Goal: Task Accomplishment & Management: Use online tool/utility

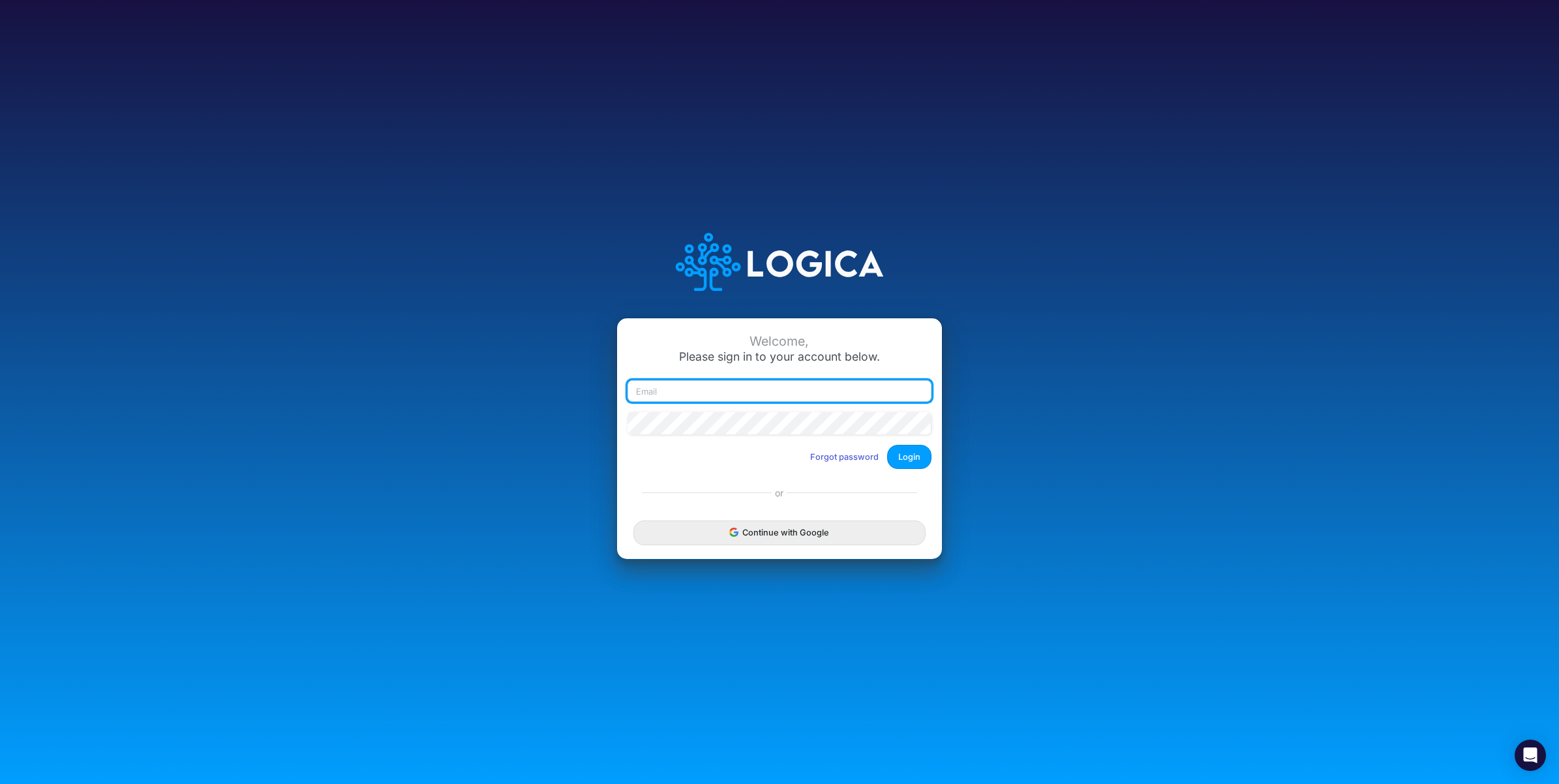
click at [734, 397] on input "email" at bounding box center [779, 392] width 304 height 22
paste input "carissa.castro+hc2@logica.cloud"
type input "carissa.castro+hc2@logica.cloud"
click at [913, 457] on button "Login" at bounding box center [909, 456] width 45 height 24
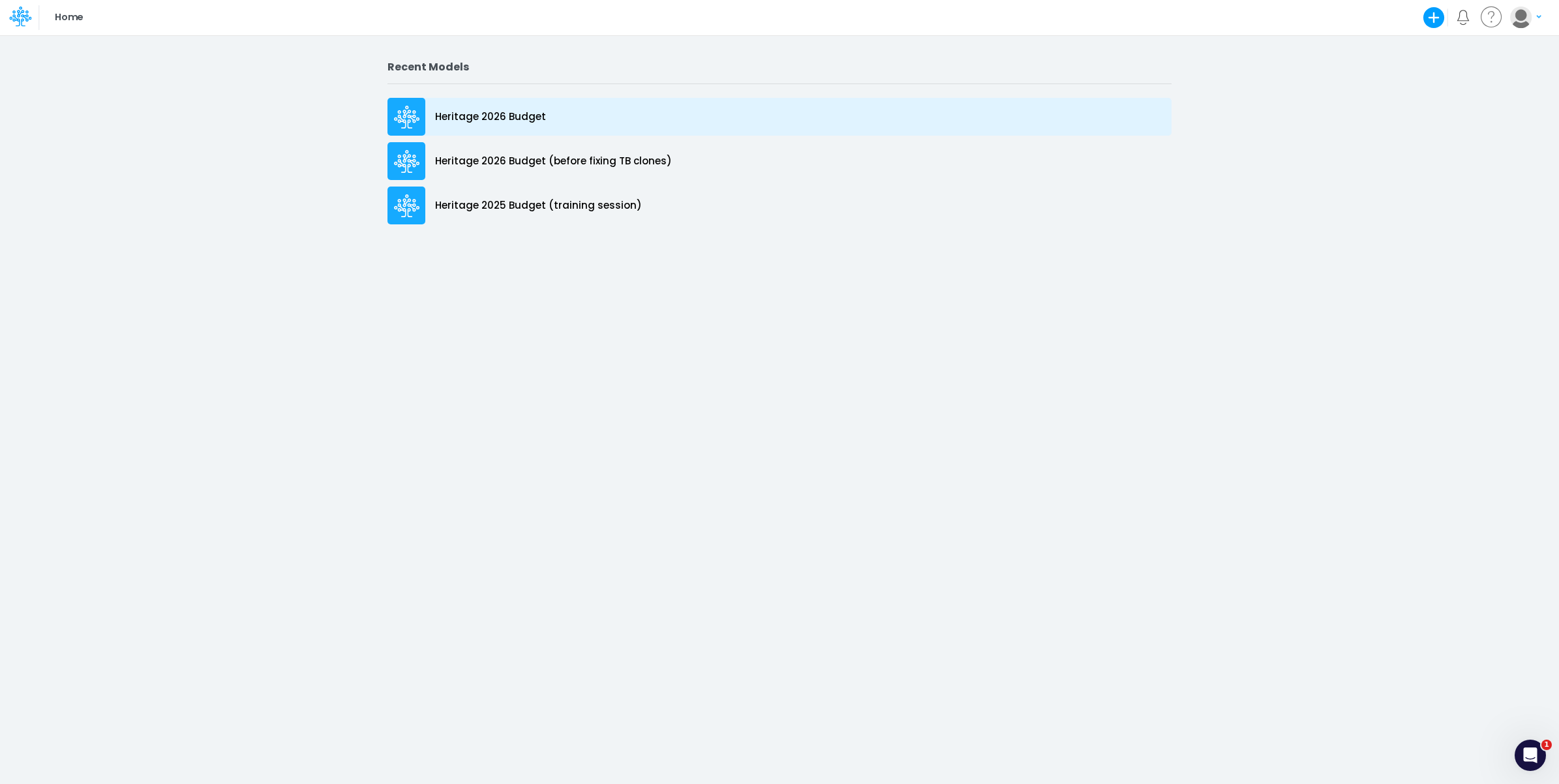
click at [497, 120] on p "Heritage 2026 Budget" at bounding box center [491, 117] width 111 height 15
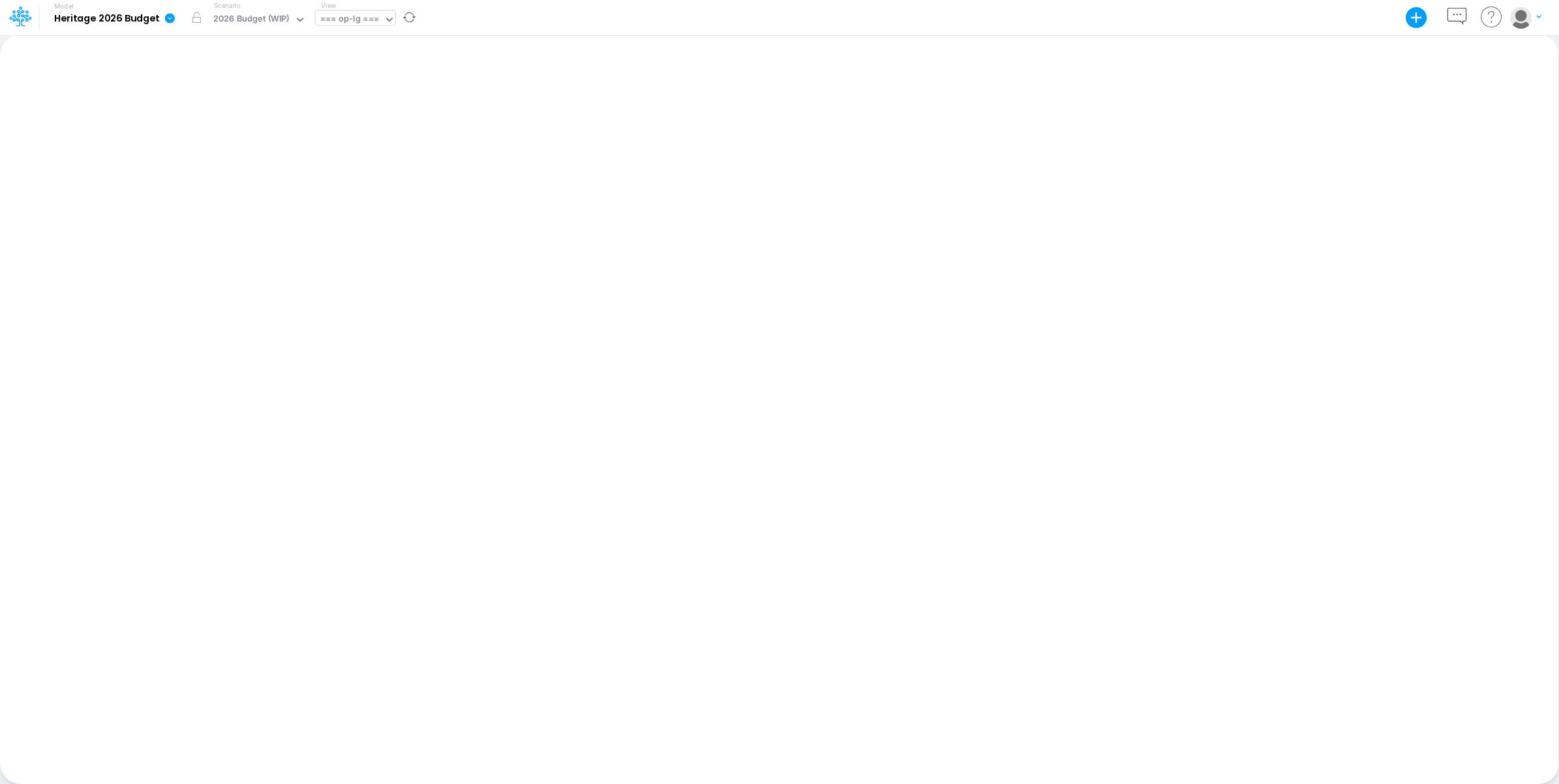
click at [347, 18] on div "=== op-lg ===" at bounding box center [350, 20] width 59 height 15
click at [355, 72] on div "op-lg Section 1 - P&L Main" at bounding box center [403, 65] width 176 height 22
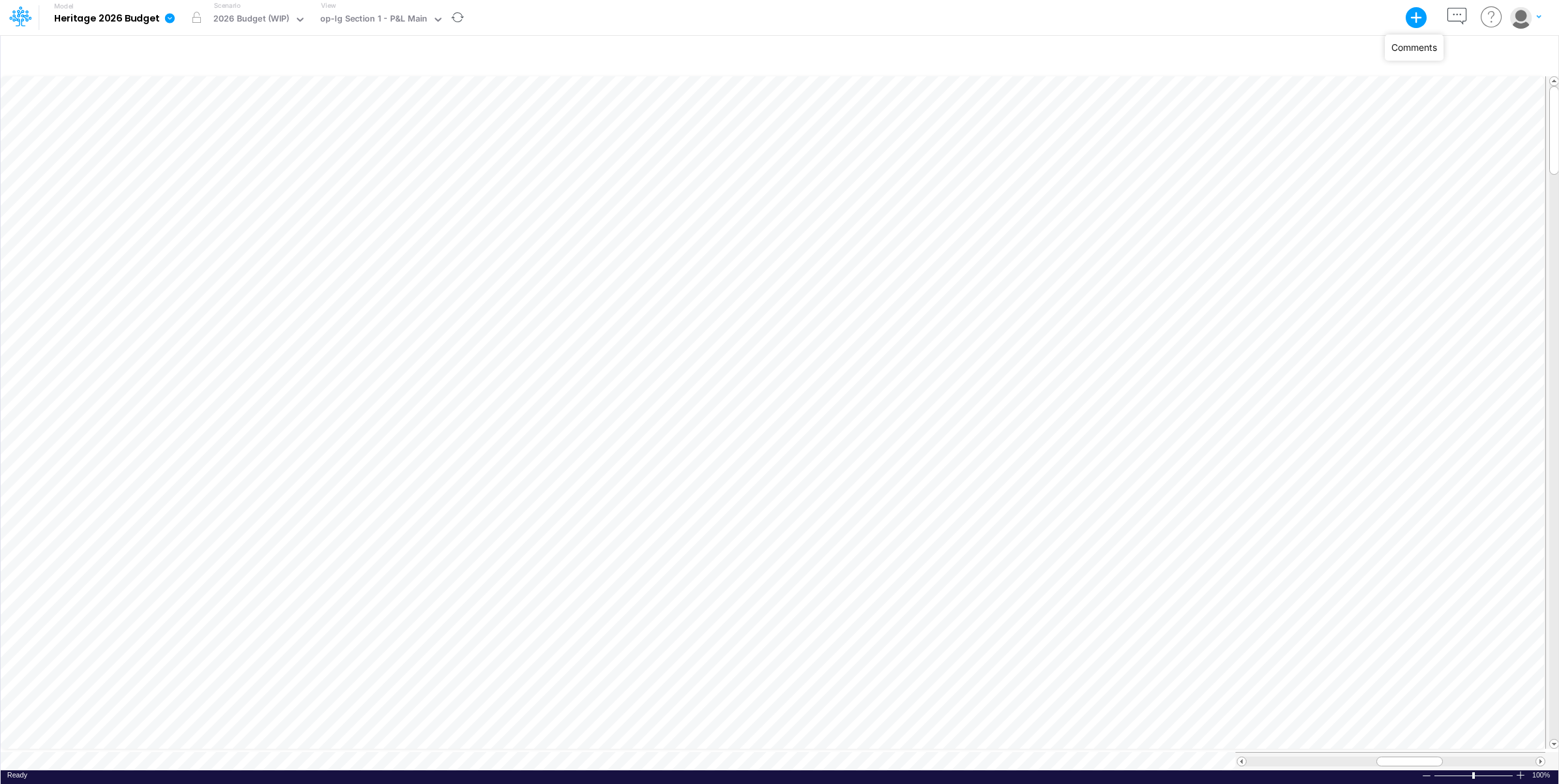
click at [1460, 17] on icon "button" at bounding box center [1457, 16] width 24 height 24
click at [1380, 139] on span "4098-0000 Respite Rent" at bounding box center [1372, 138] width 118 height 14
click at [1460, 15] on icon "button" at bounding box center [1457, 16] width 24 height 24
click at [1418, 15] on icon "button" at bounding box center [1417, 19] width 22 height 22
click at [1305, 16] on div "Model Heritage 2026 Budget Export Excel Scenario 2026 Budget (WIP) View op-lg S…" at bounding box center [780, 18] width 1403 height 35
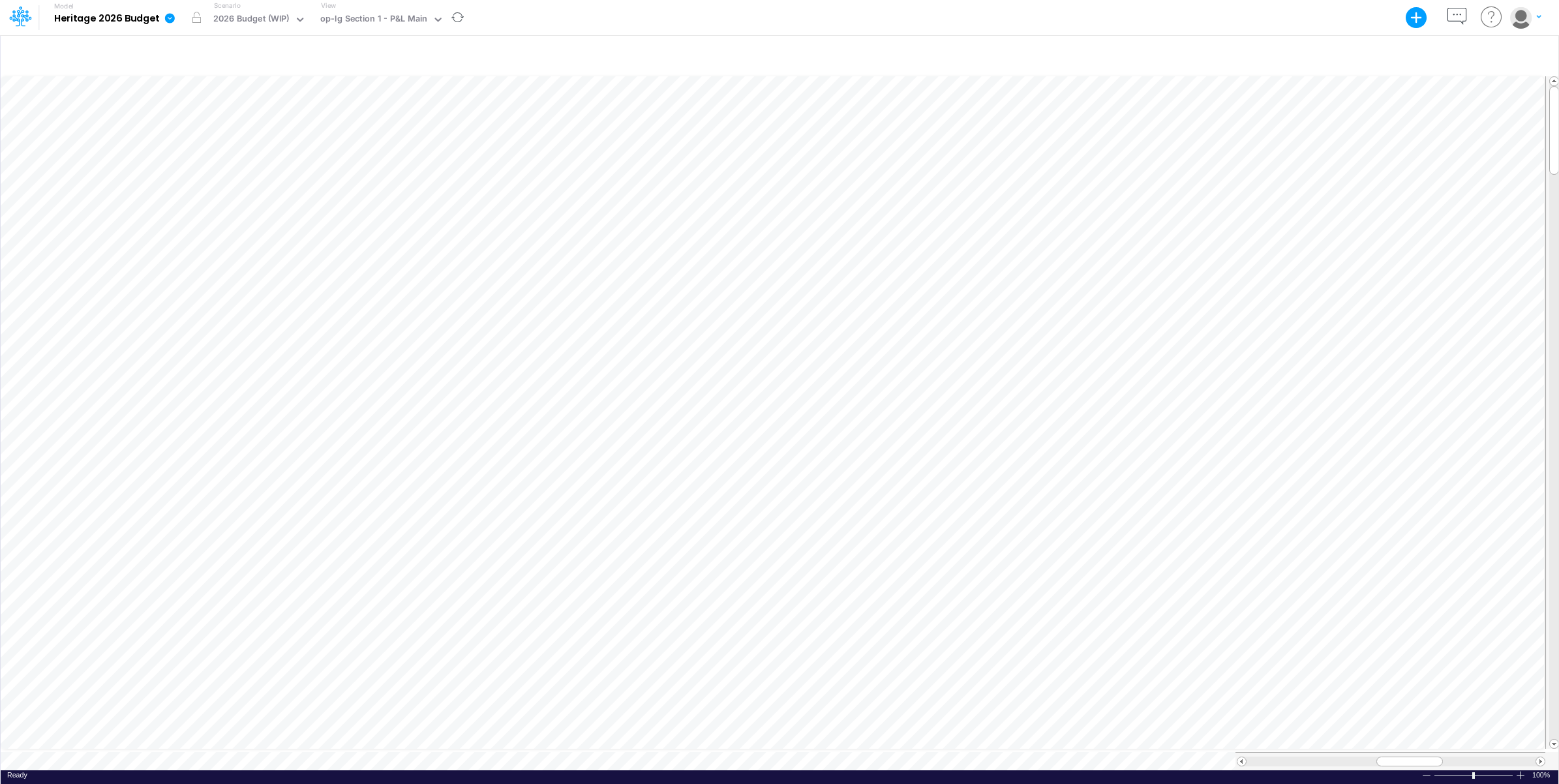
click at [1421, 19] on icon "button" at bounding box center [1417, 19] width 22 height 22
click at [1357, 16] on div "Model Heritage 2026 Budget Export Excel Scenario 2026 Budget (WIP) View op-lg S…" at bounding box center [780, 18] width 1403 height 35
click at [1455, 19] on icon "button" at bounding box center [1457, 16] width 24 height 24
click at [1319, 87] on icon at bounding box center [1322, 90] width 12 height 12
click at [1456, 13] on icon "button" at bounding box center [1457, 16] width 24 height 24
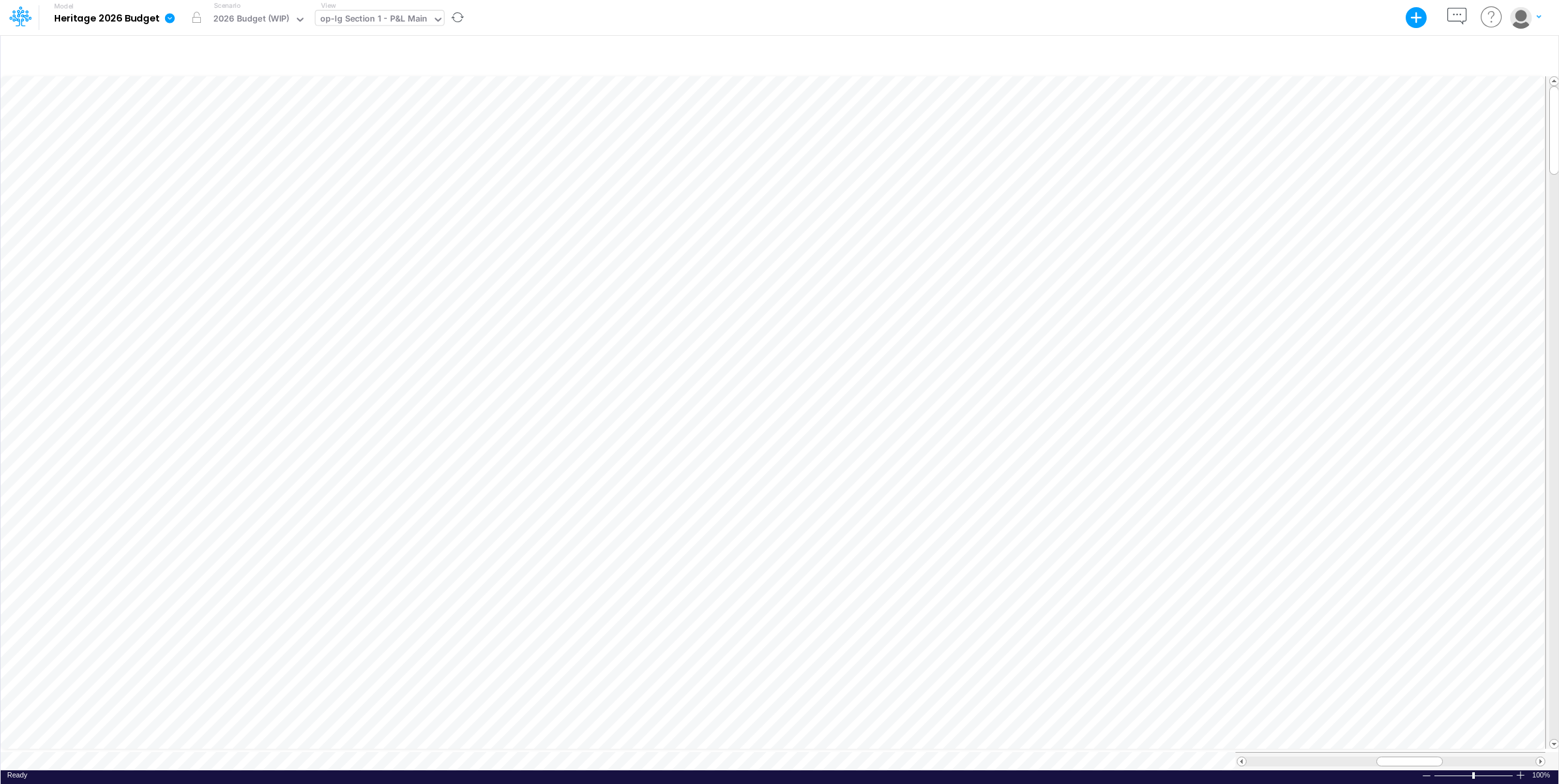
click at [422, 19] on div "op-lg Section 1 - P&L Main" at bounding box center [374, 20] width 108 height 15
click at [402, 42] on div "=== op-lg ===" at bounding box center [403, 43] width 176 height 22
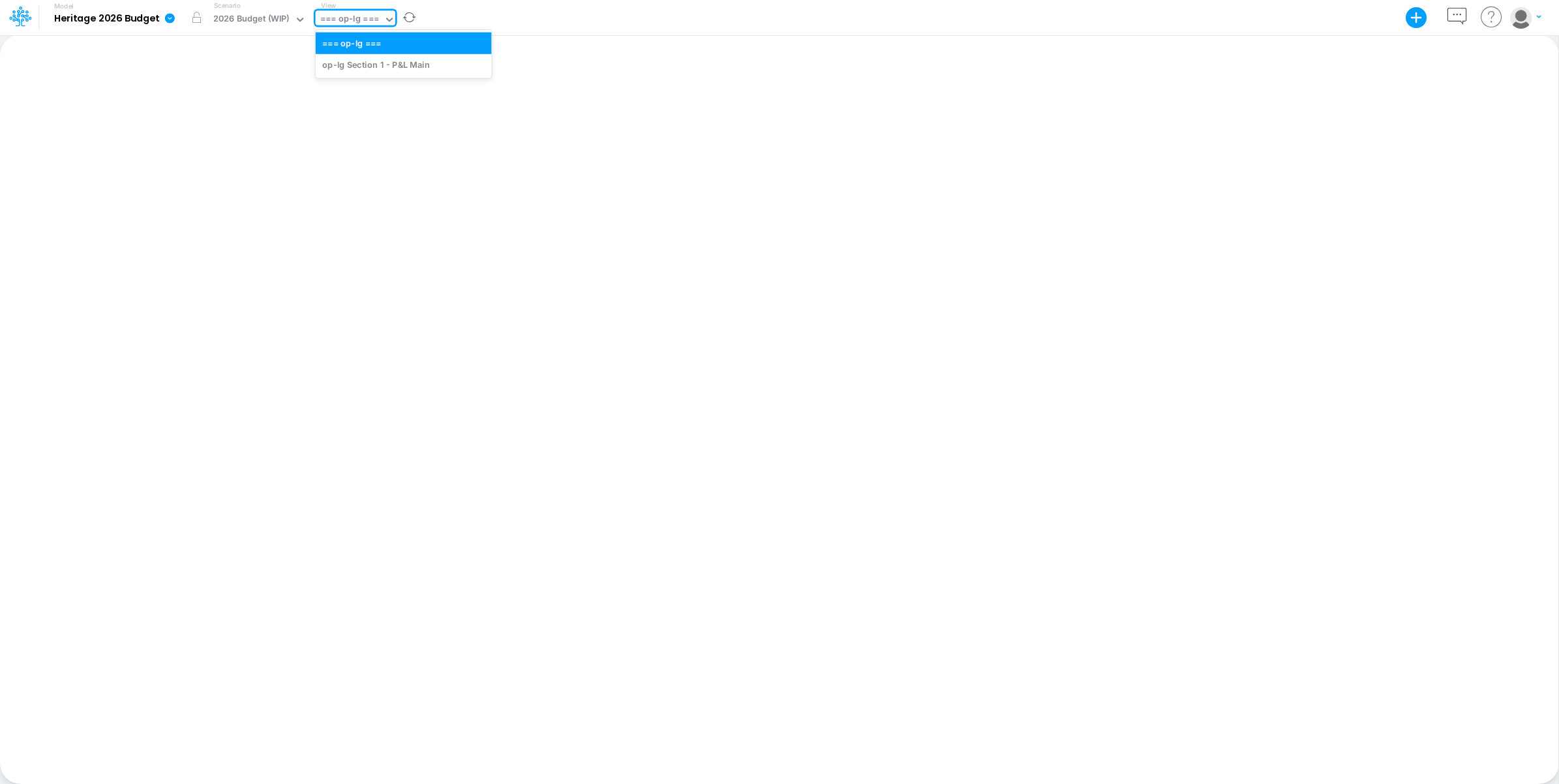
click at [389, 19] on icon at bounding box center [389, 19] width 12 height 12
click at [386, 66] on div "op-lg Section 1 - P&L Main" at bounding box center [403, 65] width 176 height 22
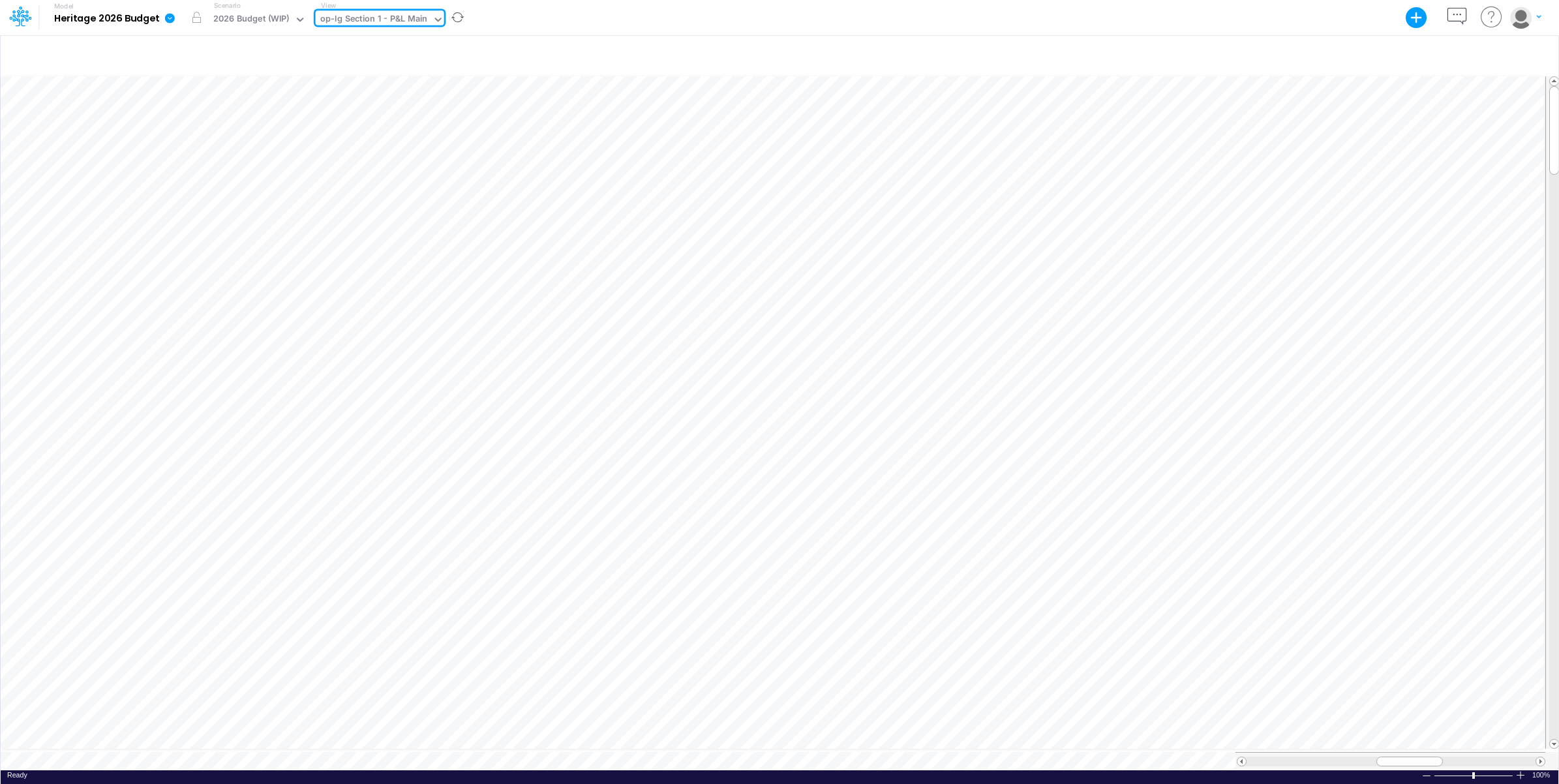
click at [588, 12] on div "Model Heritage 2026 Budget Export Excel Scenario 2026 Budget (WIP) View option …" at bounding box center [780, 18] width 1403 height 35
click at [165, 19] on icon at bounding box center [170, 18] width 10 height 10
